Goal: Find specific page/section: Find specific page/section

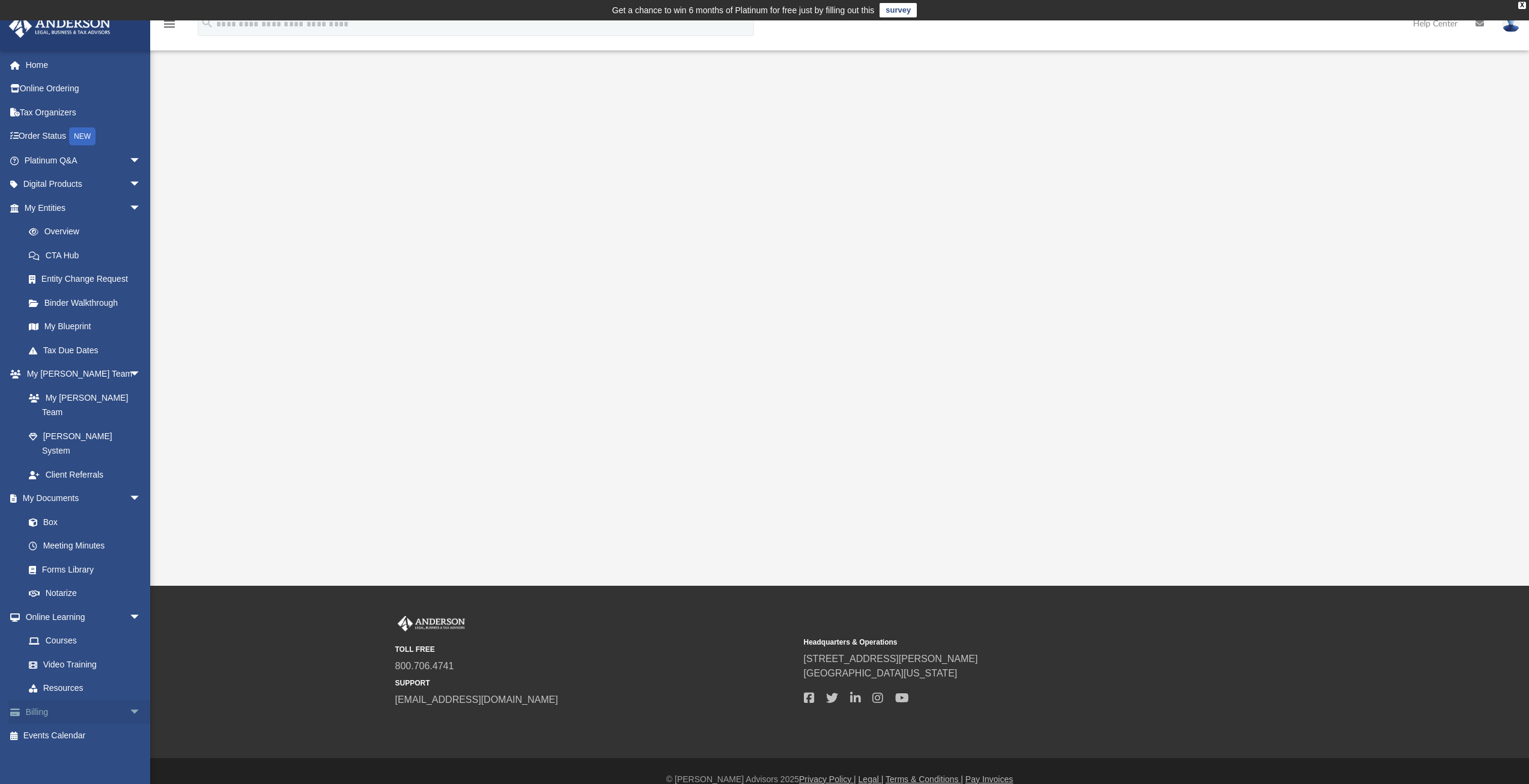
click at [58, 700] on link "Billing arrow_drop_down" at bounding box center [83, 711] width 150 height 24
click at [134, 700] on span "arrow_drop_down" at bounding box center [141, 711] width 24 height 24
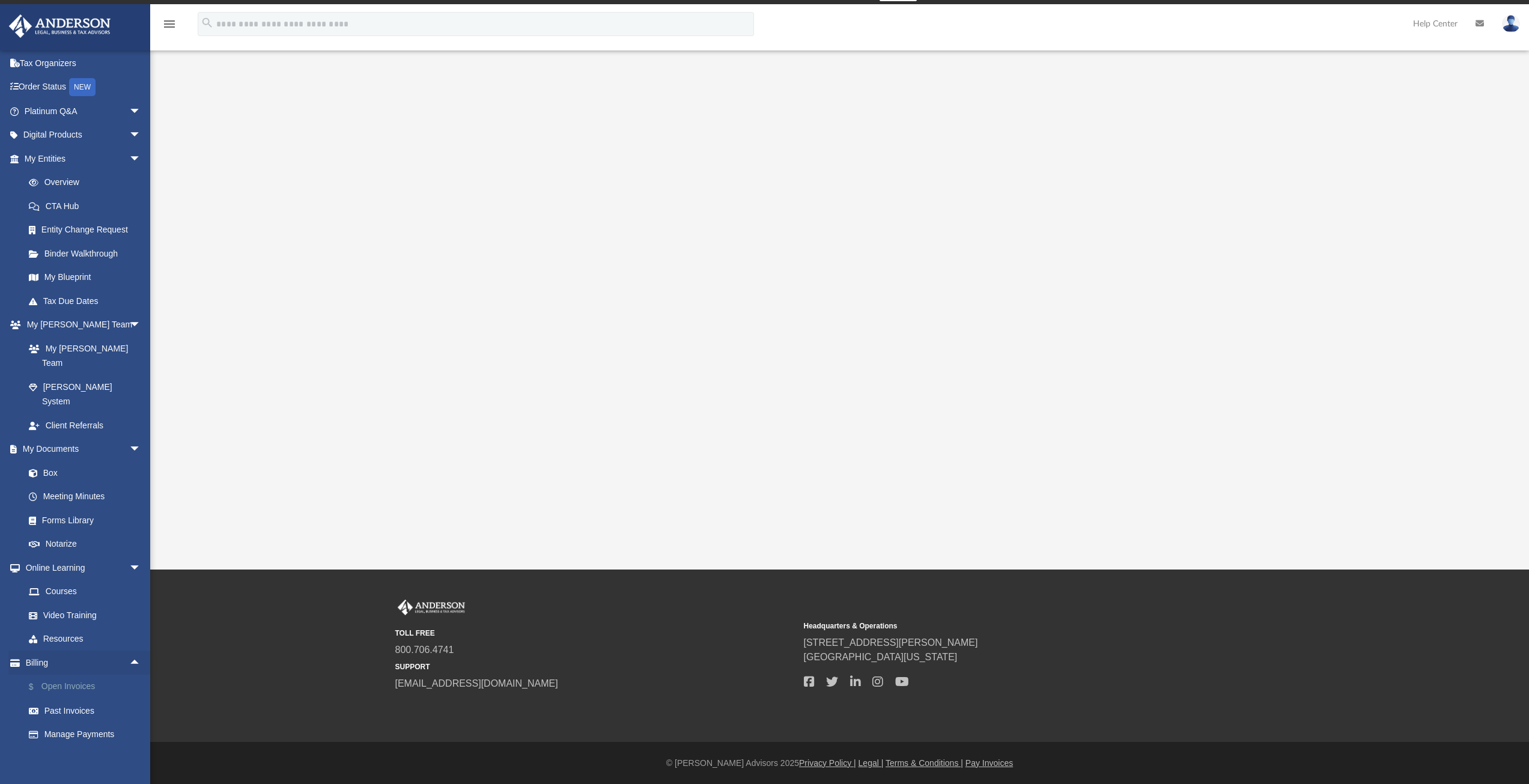
scroll to position [17, 0]
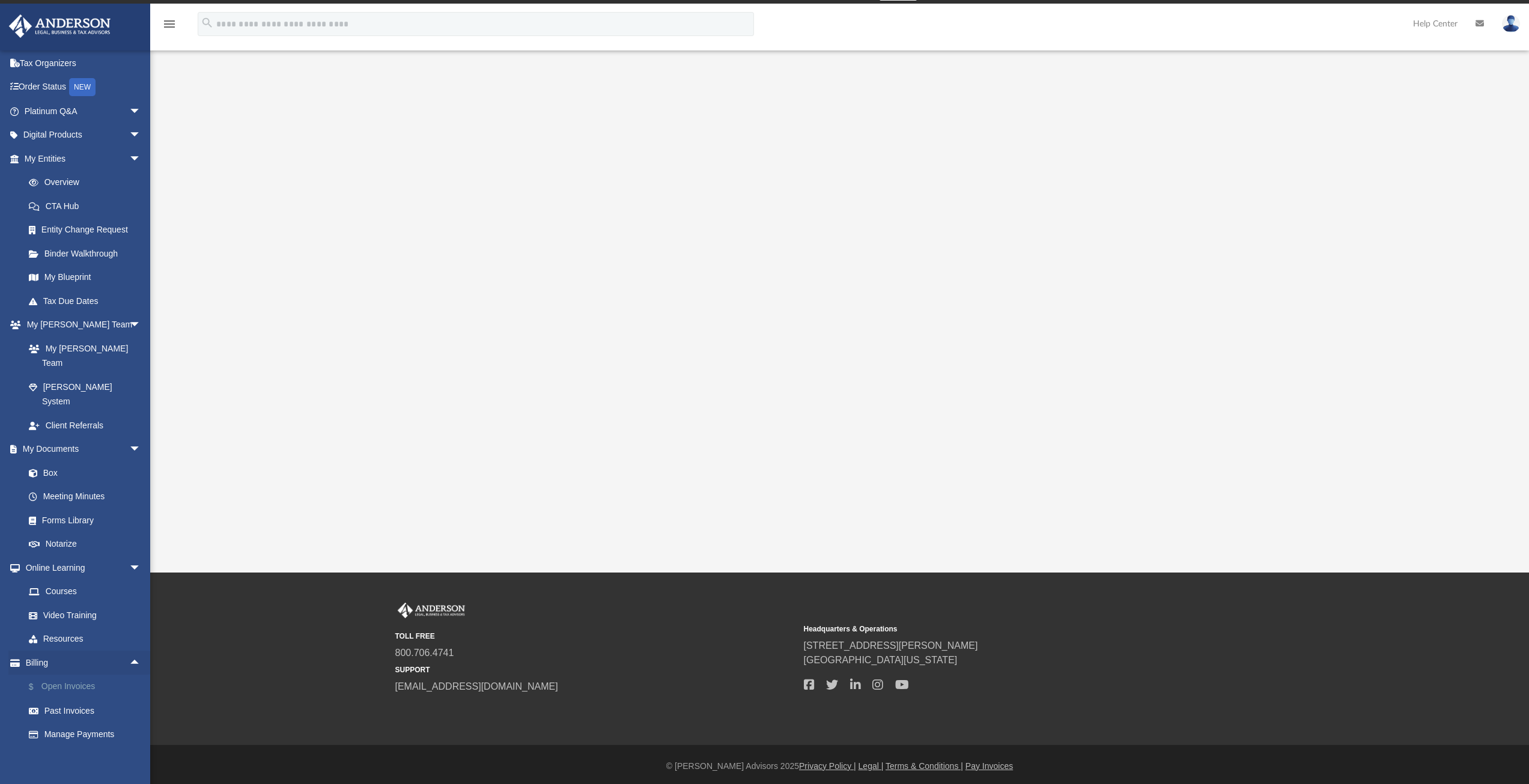
click at [86, 674] on link "$ Open Invoices" at bounding box center [88, 686] width 142 height 24
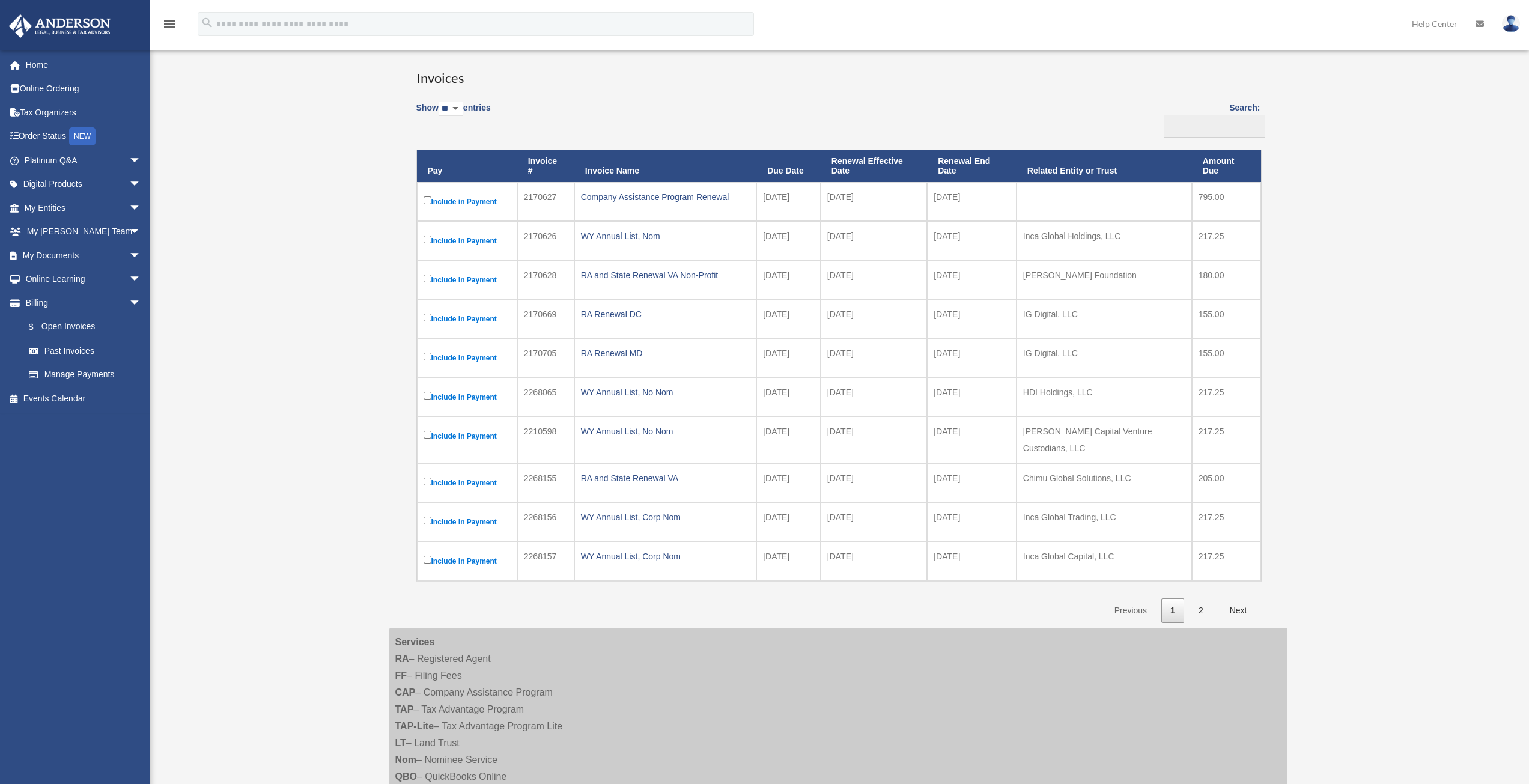
scroll to position [120, 0]
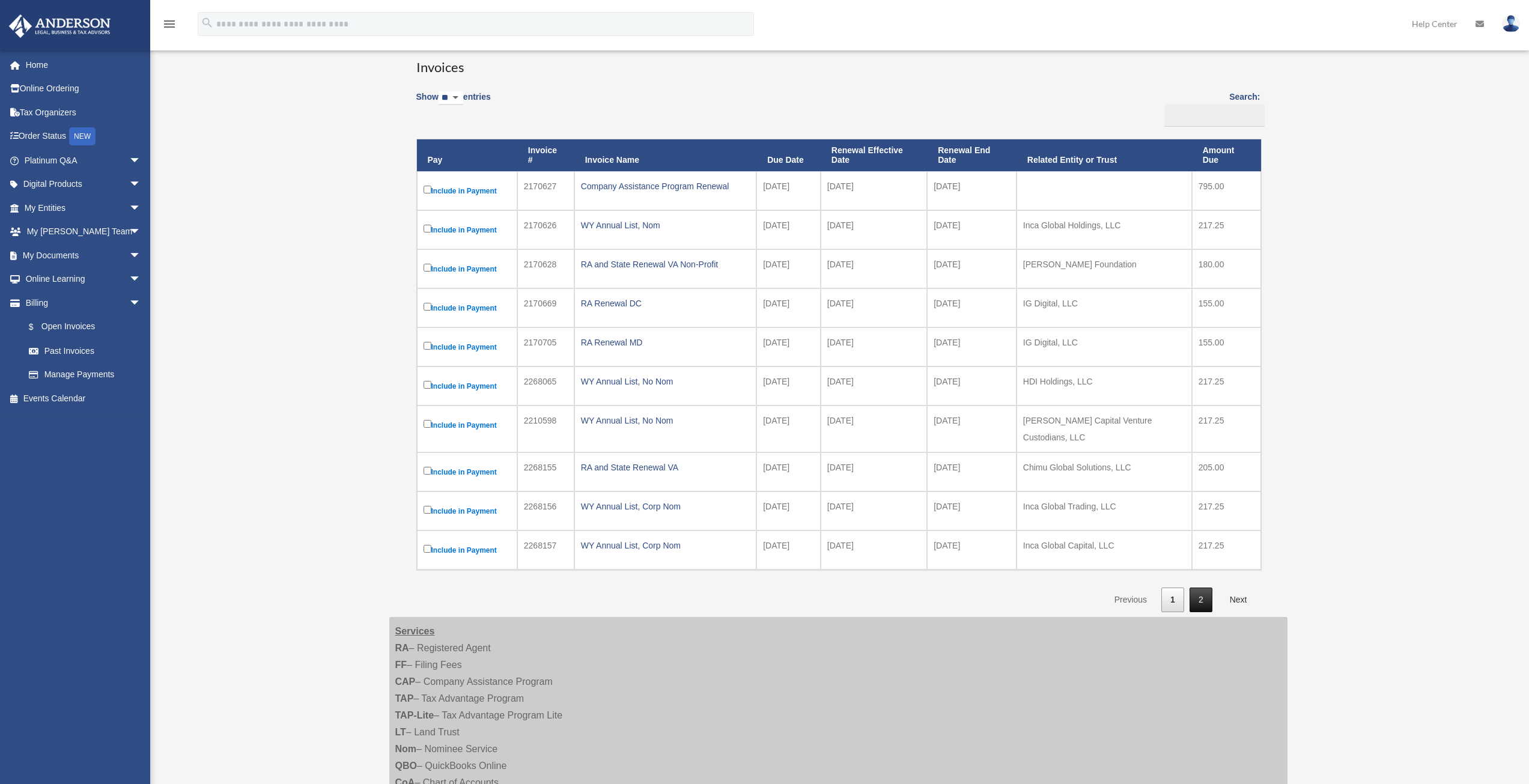
click at [1206, 589] on link "2" at bounding box center [1201, 599] width 23 height 24
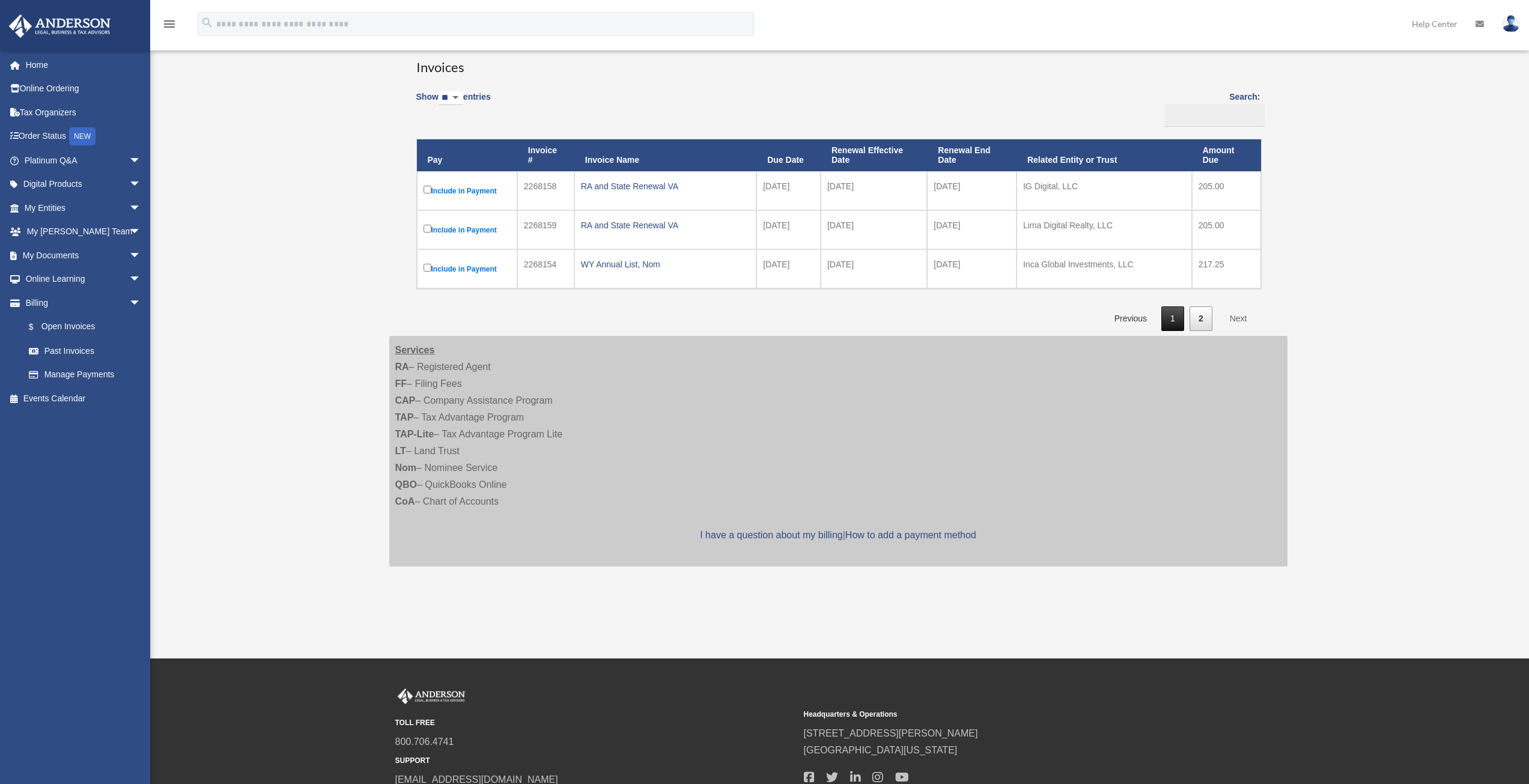
click at [1170, 317] on link "1" at bounding box center [1173, 318] width 23 height 24
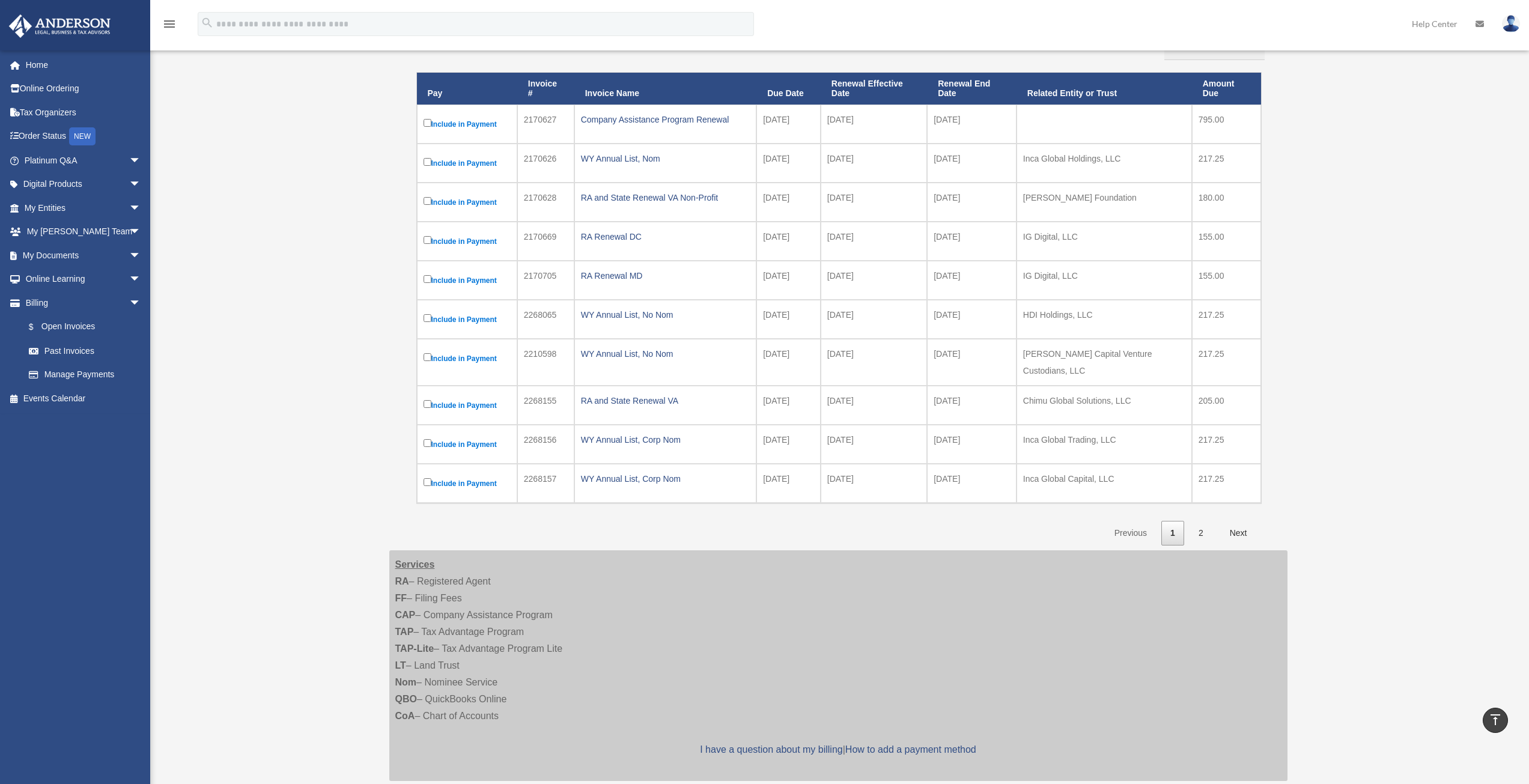
scroll to position [180, 0]
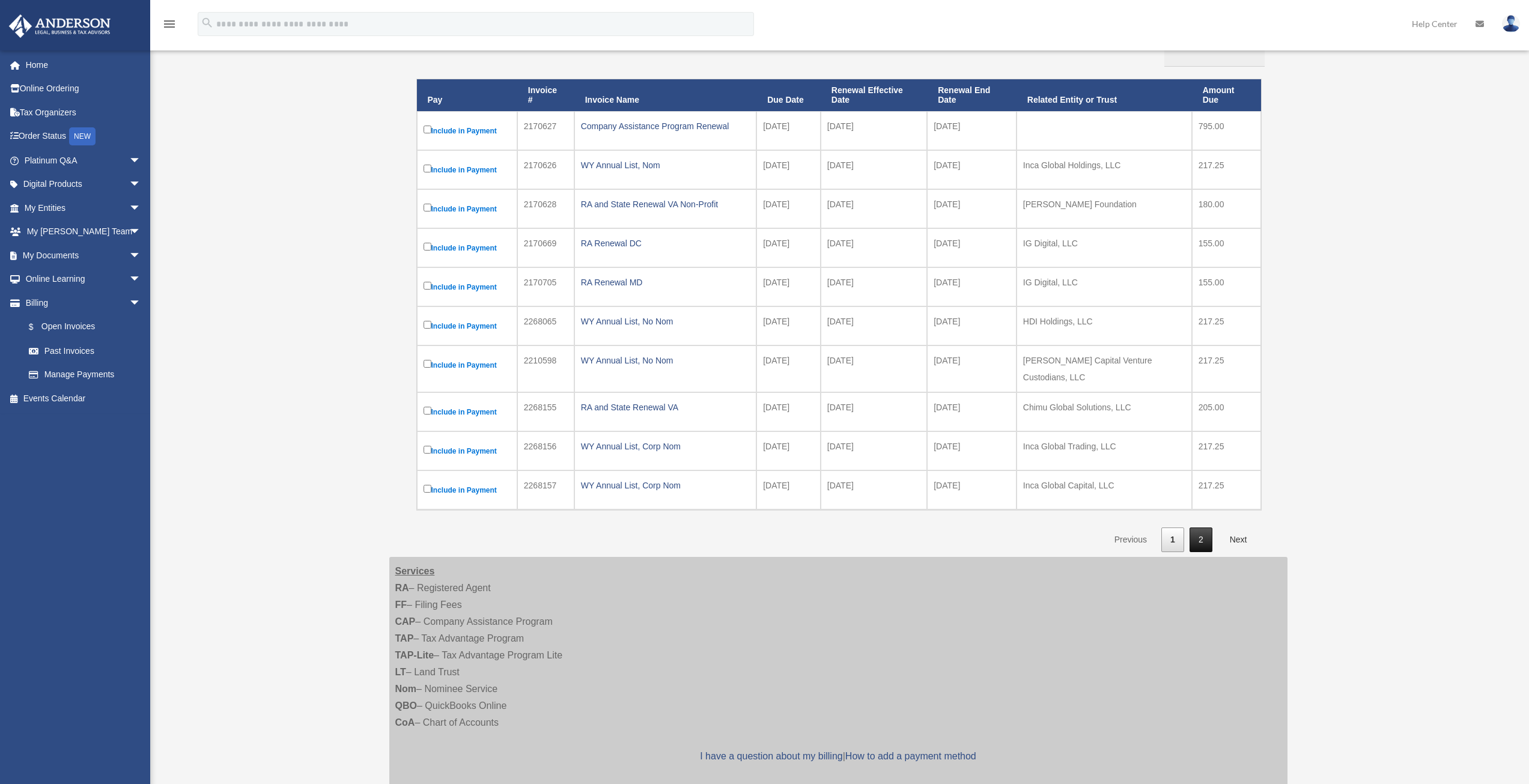
click at [1196, 528] on link "2" at bounding box center [1201, 539] width 23 height 24
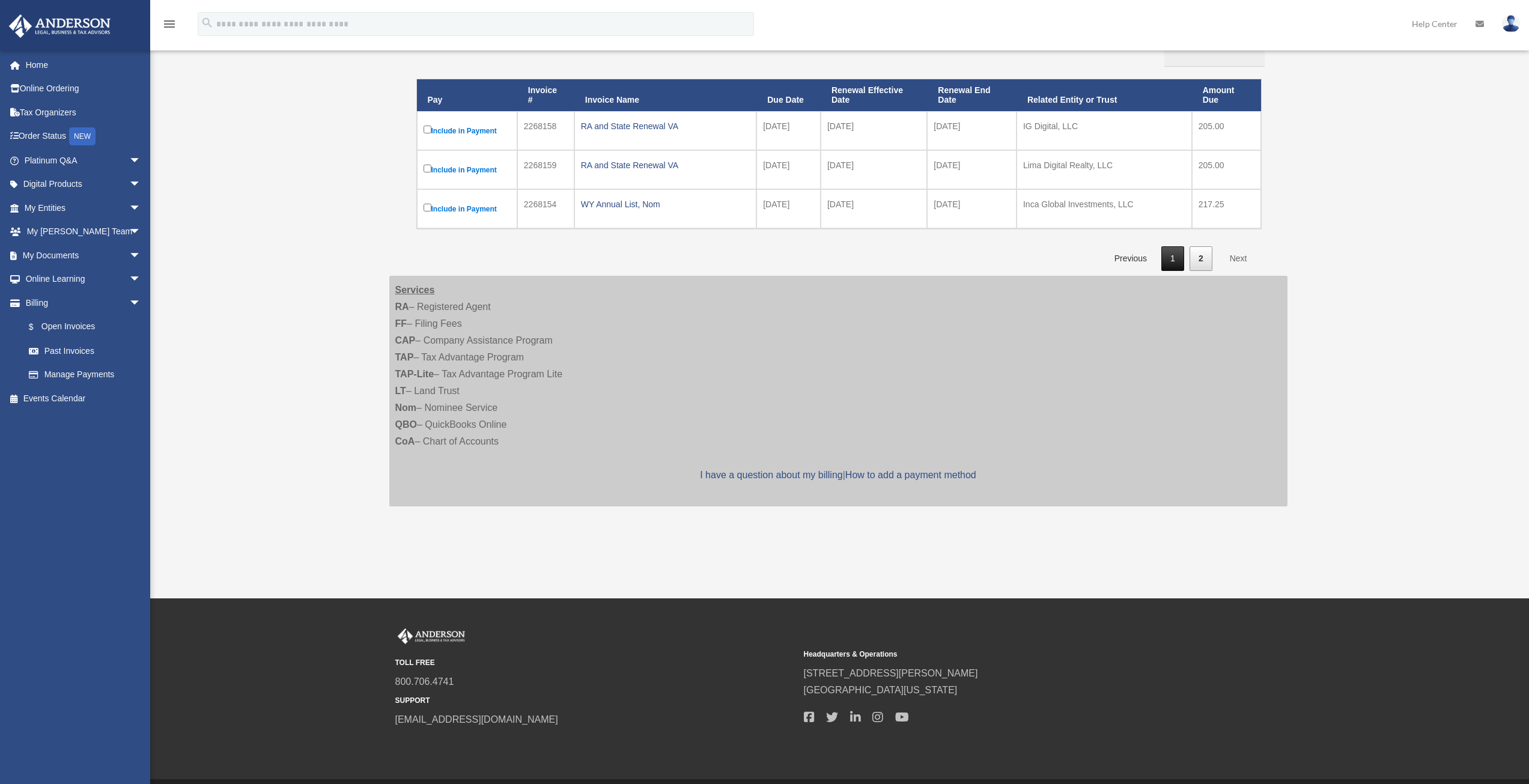
click at [1177, 260] on link "1" at bounding box center [1173, 258] width 23 height 24
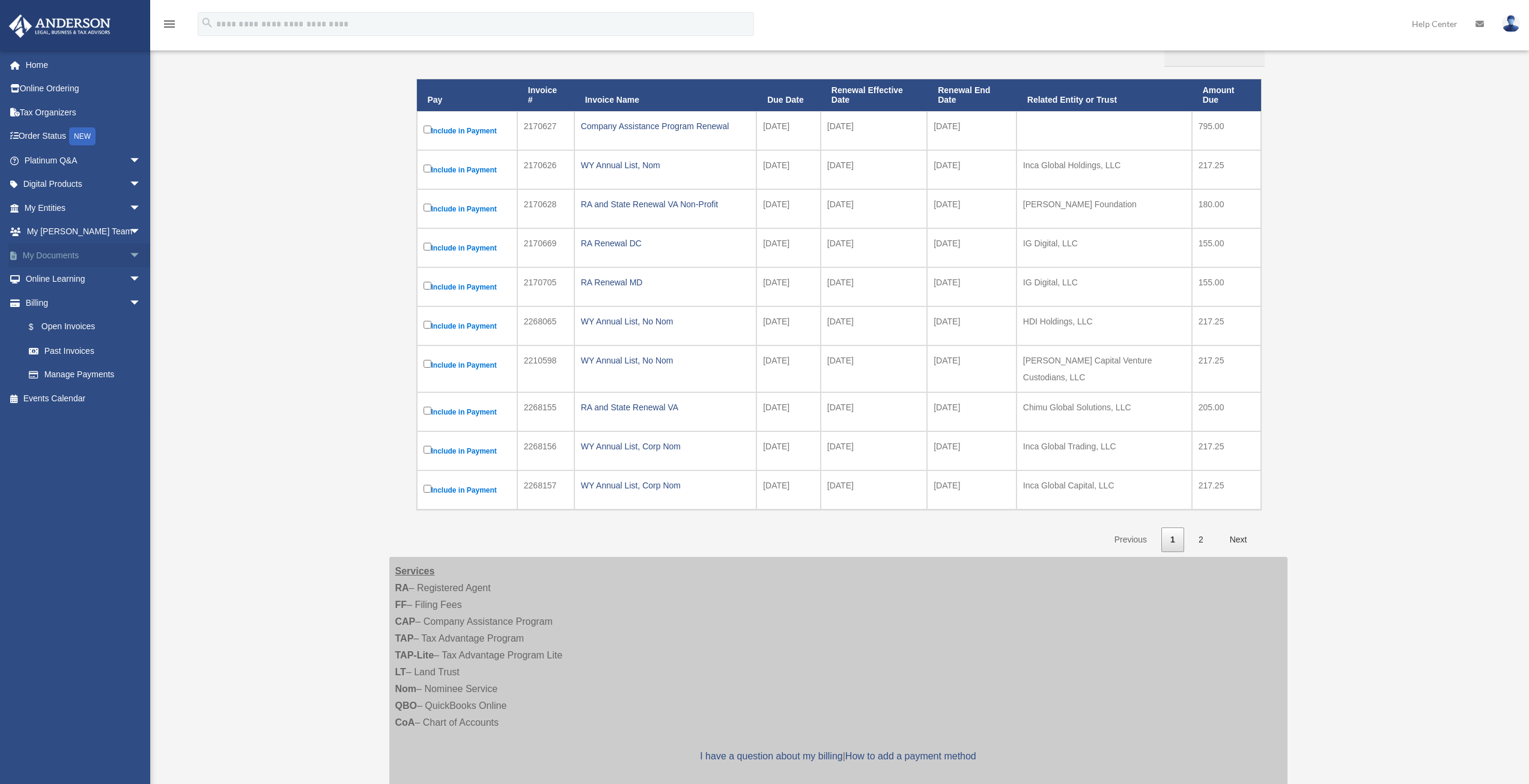
click at [129, 262] on span "arrow_drop_down" at bounding box center [141, 255] width 24 height 24
click at [65, 236] on link "My [PERSON_NAME] Team arrow_drop_down" at bounding box center [83, 232] width 150 height 24
click at [129, 233] on span "arrow_drop_down" at bounding box center [141, 232] width 24 height 24
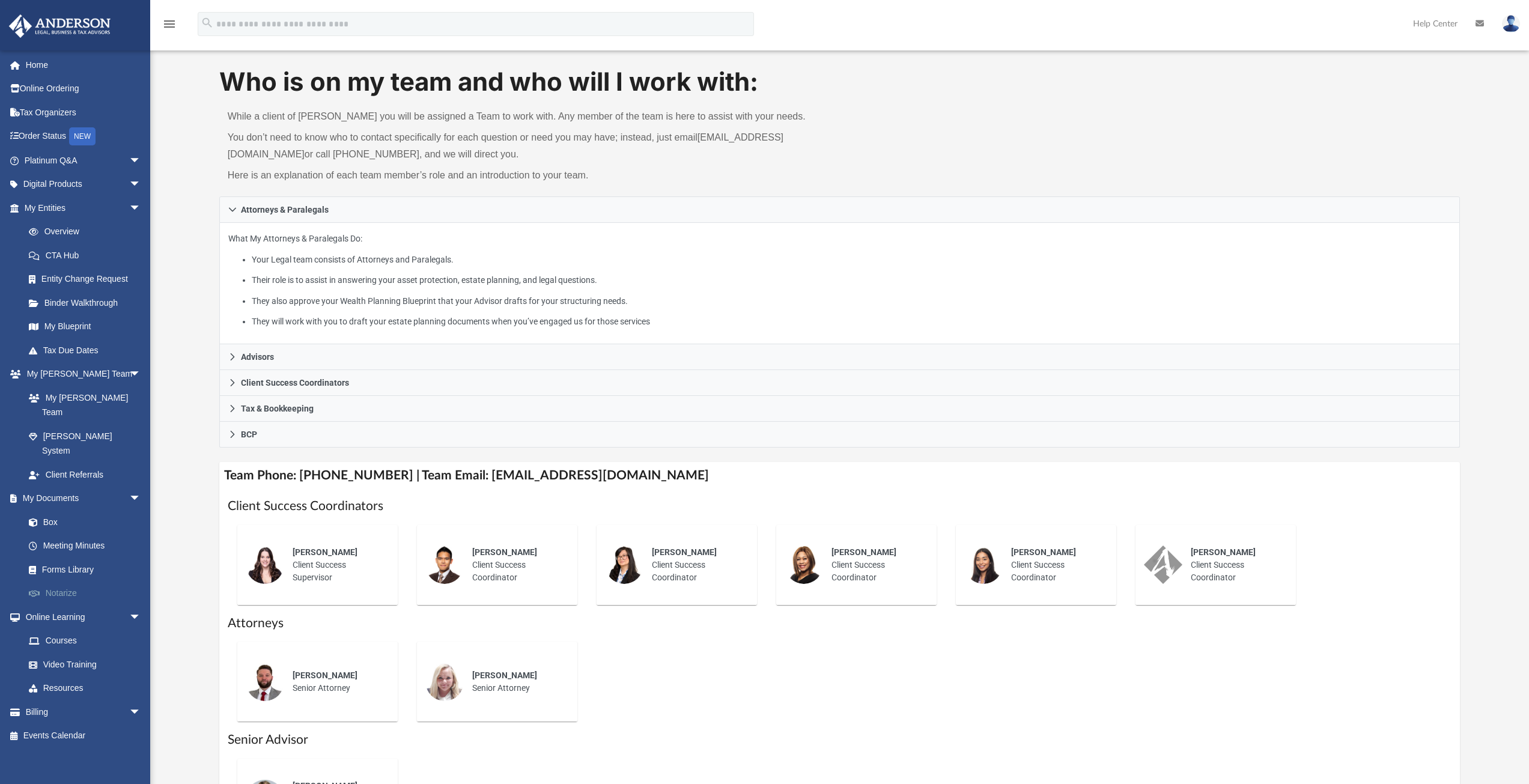
scroll to position [60, 0]
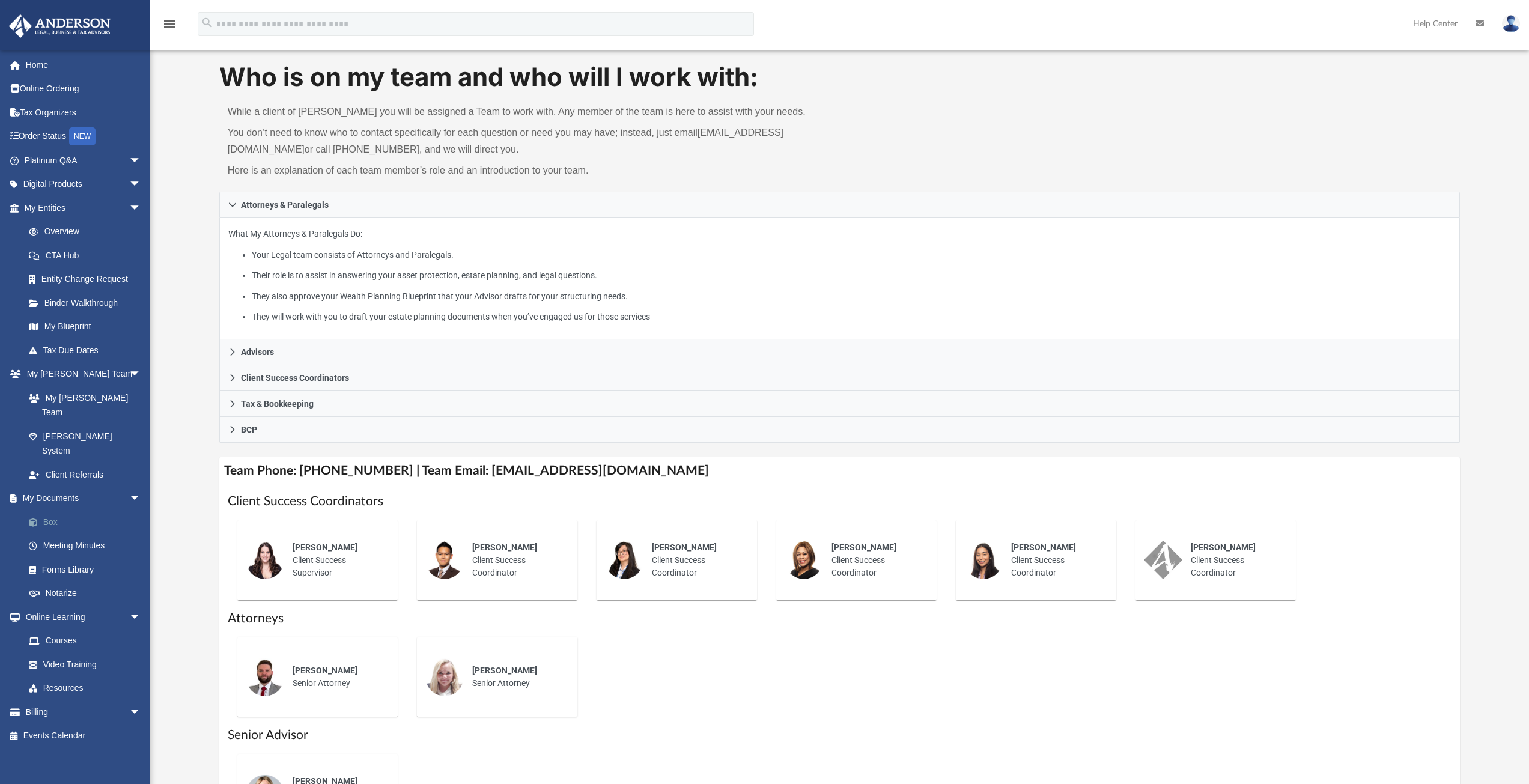
click at [47, 510] on link "Box" at bounding box center [88, 522] width 142 height 24
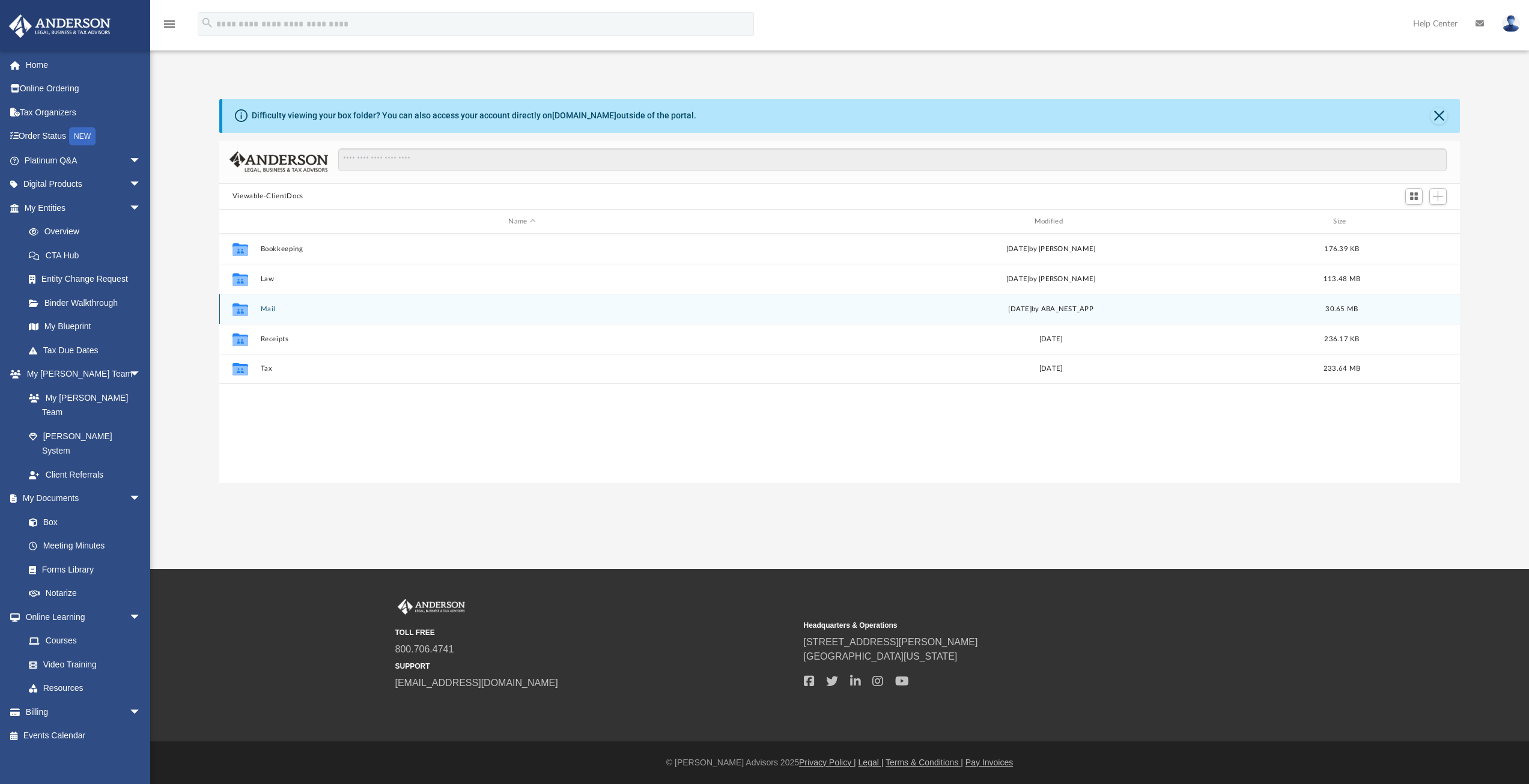
scroll to position [265, 1231]
click at [265, 311] on button "Mail" at bounding box center [522, 309] width 523 height 8
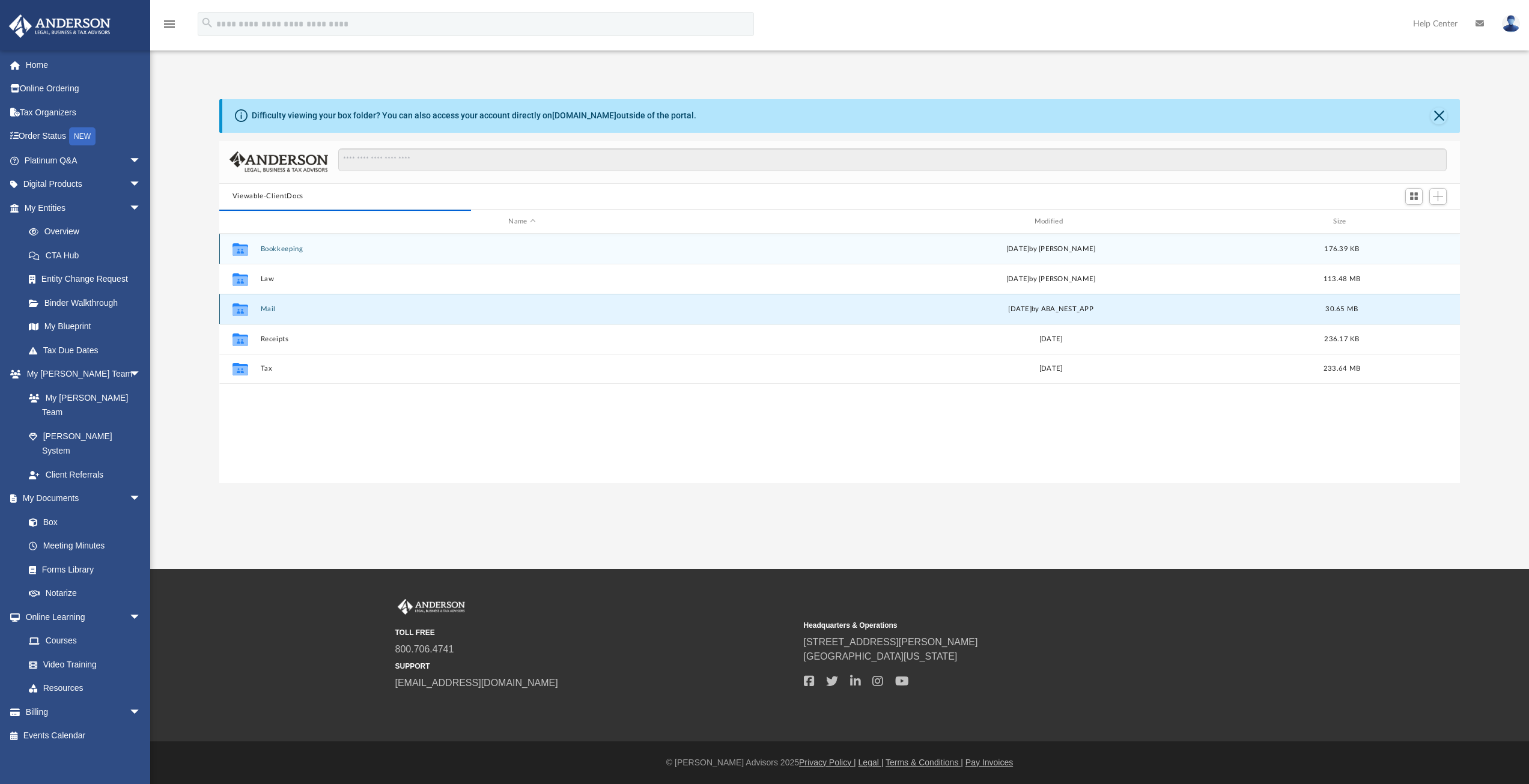
scroll to position [227, 1231]
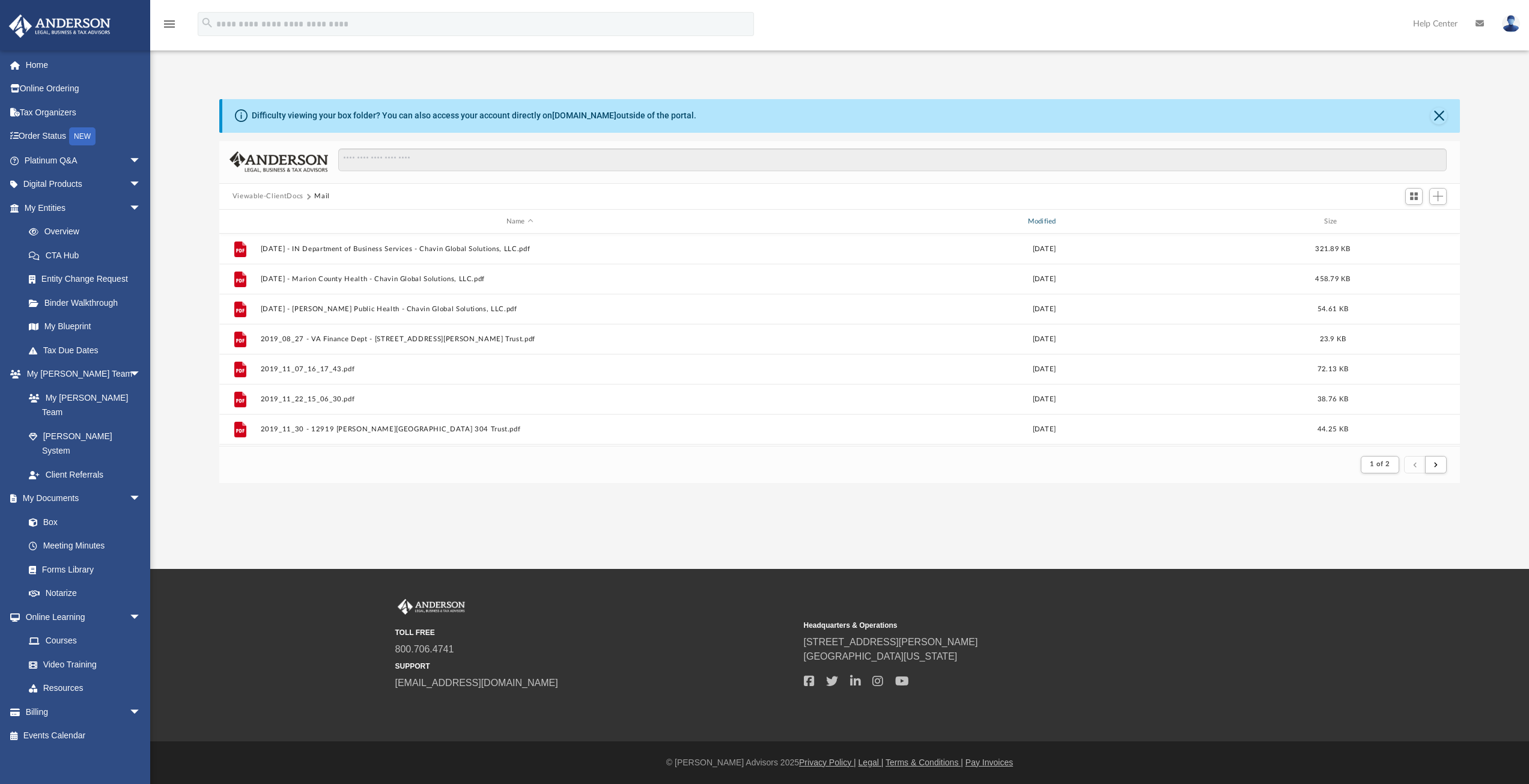
click at [1044, 222] on div "Modified" at bounding box center [1044, 222] width 519 height 11
click at [1042, 229] on div "Name Modified Size" at bounding box center [840, 222] width 1241 height 24
click at [1042, 223] on div "Modified" at bounding box center [1044, 222] width 519 height 11
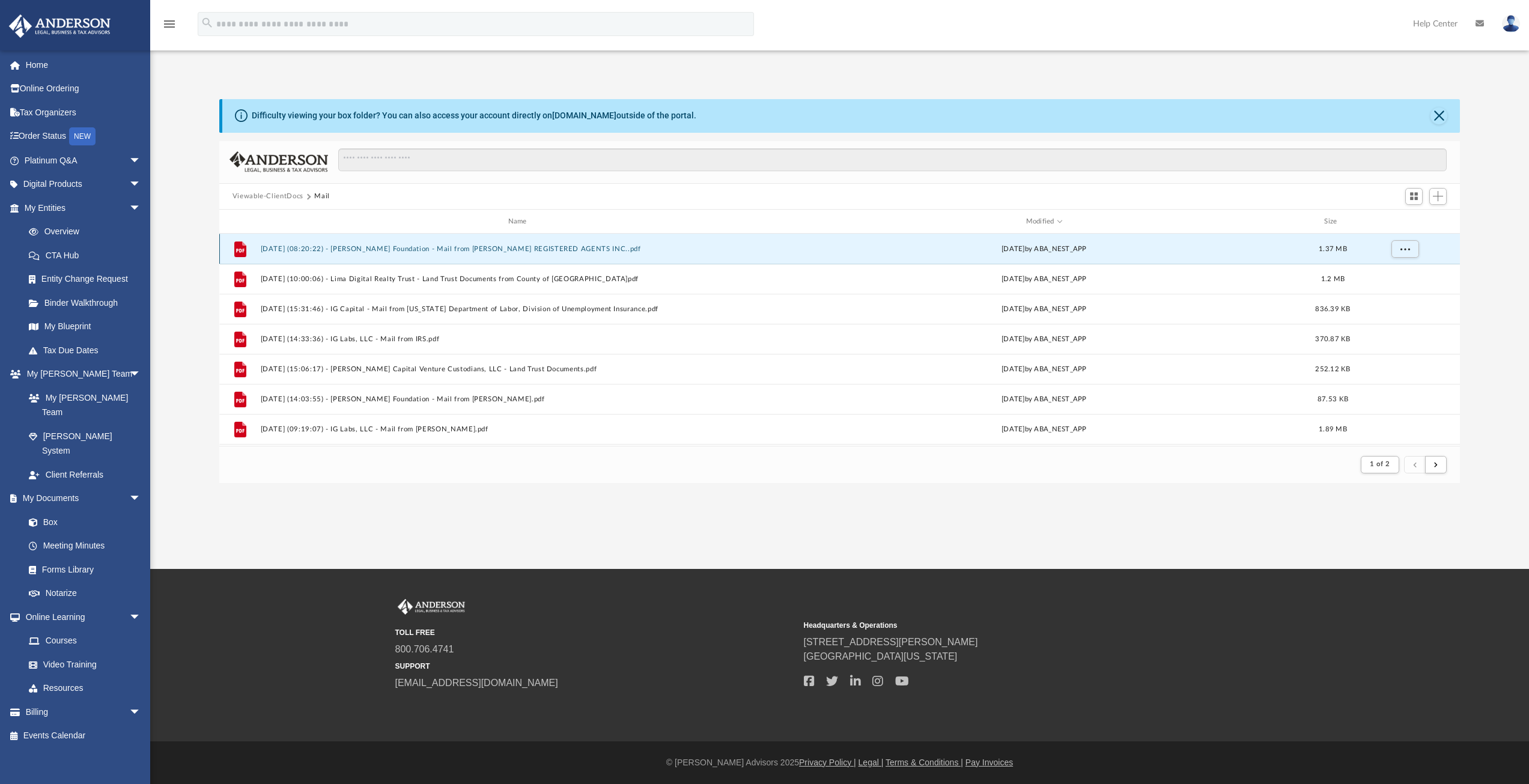
click at [415, 249] on button "2025.08.07 (08:20:22) - Linares Foundation - Mail from ANDERSON REGISTERED AGEN…" at bounding box center [520, 249] width 519 height 8
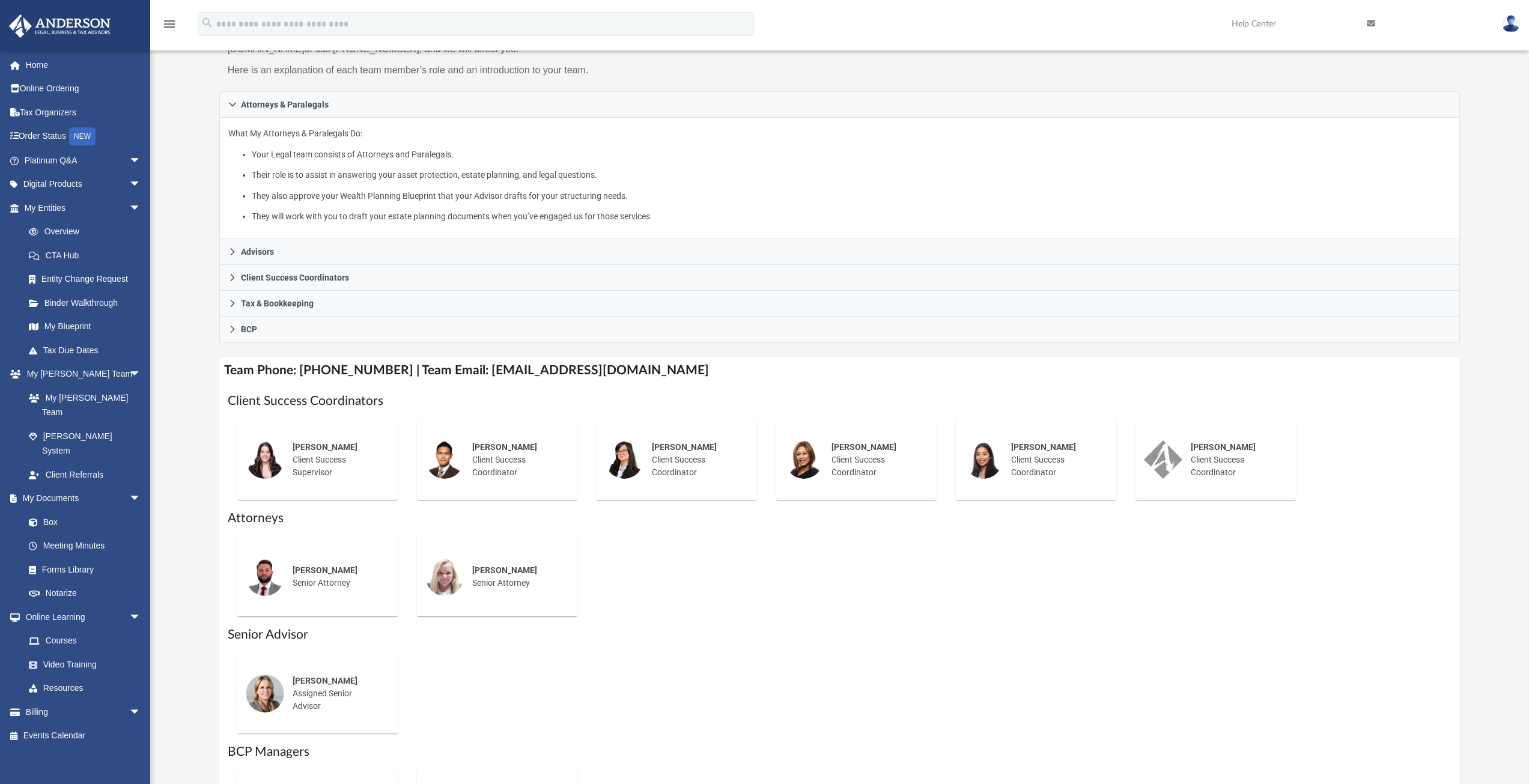
scroll to position [180, 0]
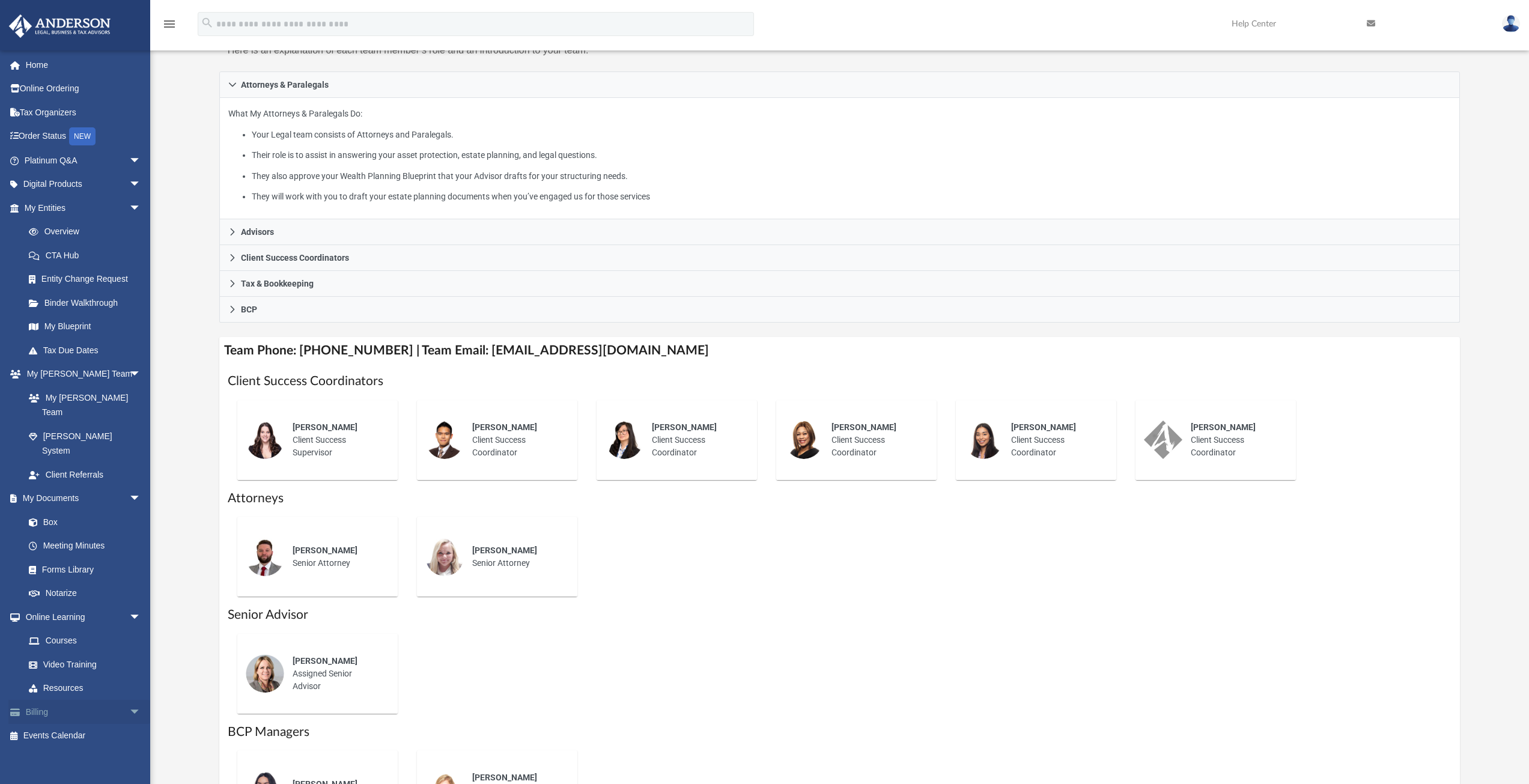
click at [129, 700] on span "arrow_drop_down" at bounding box center [141, 711] width 24 height 24
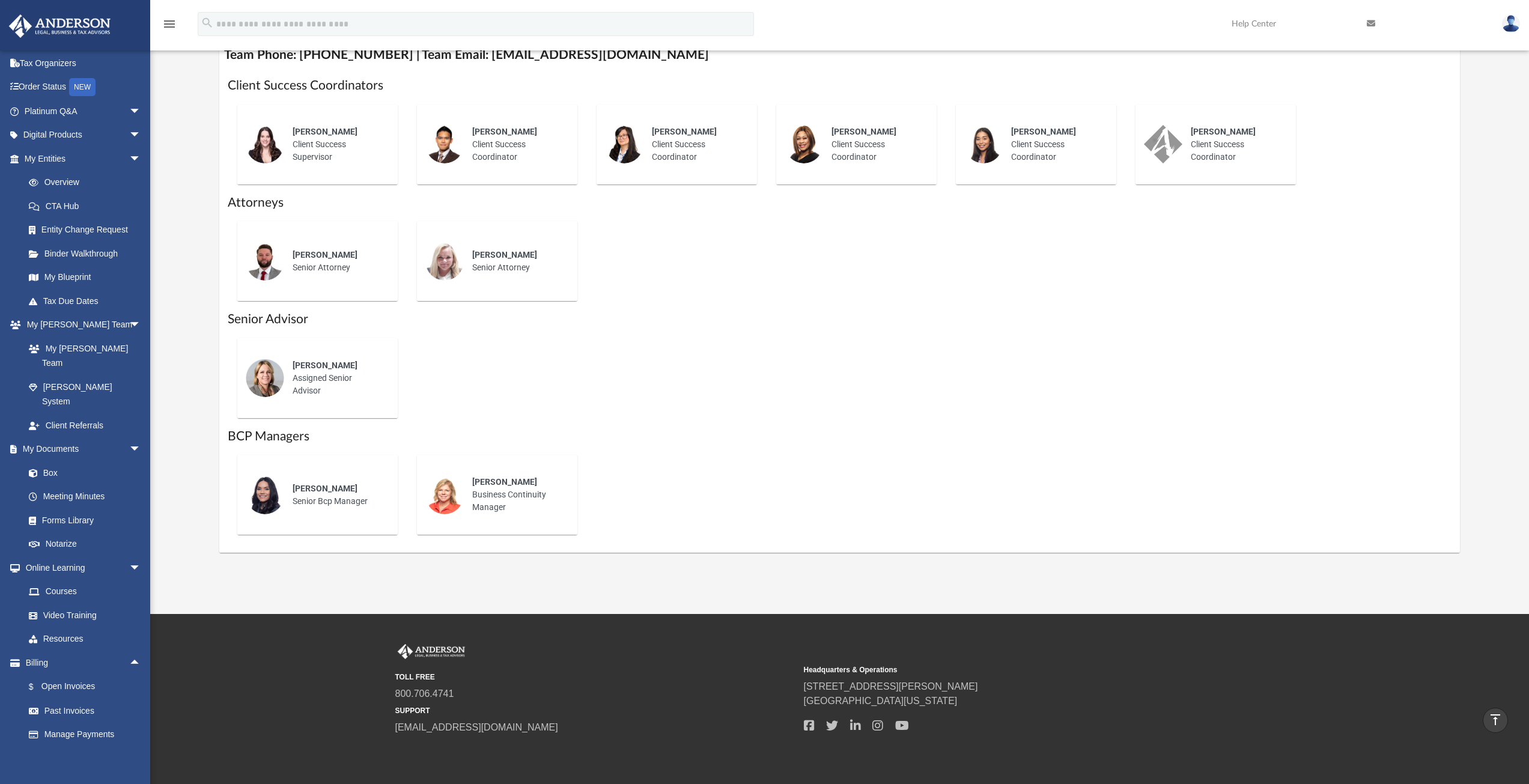
scroll to position [480, 0]
